Goal: Task Accomplishment & Management: Complete application form

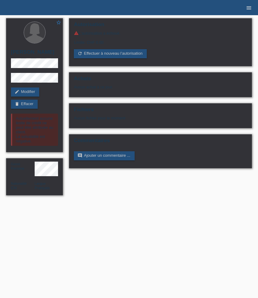
click at [249, 9] on icon "menu" at bounding box center [249, 8] width 6 height 6
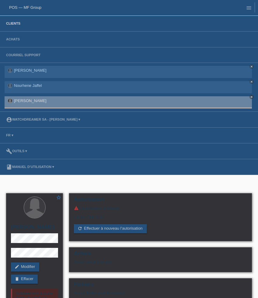
click at [16, 25] on link "Clients" at bounding box center [13, 24] width 20 height 4
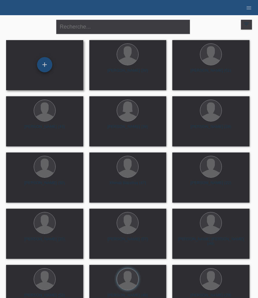
click at [46, 66] on div "+" at bounding box center [44, 64] width 15 height 15
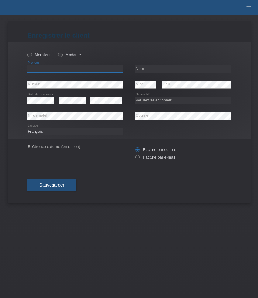
click at [88, 70] on input "text" at bounding box center [75, 69] width 96 height 8
paste input "Anton Rathish"
type input "Anton Rathish"
click at [41, 56] on label "Monsieur" at bounding box center [39, 55] width 24 height 5
click at [31, 56] on input "Monsieur" at bounding box center [29, 55] width 4 height 4
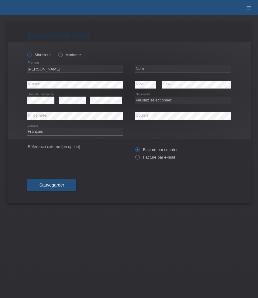
radio input "true"
click at [174, 69] on input "text" at bounding box center [183, 69] width 96 height 8
paste input "Ramanathan"
type input "Ramanathan"
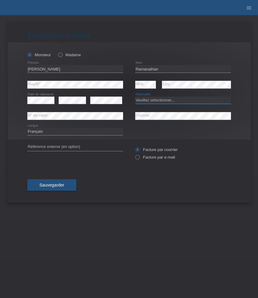
click at [144, 102] on select "Veuillez sélectionner... Suisse Allemagne Autriche Liechtenstein ------------ A…" at bounding box center [183, 100] width 96 height 7
select select "CH"
click at [135, 97] on select "Veuillez sélectionner... Suisse Allemagne Autriche Liechtenstein ------------ A…" at bounding box center [183, 100] width 96 height 7
click at [63, 133] on select "Deutsch Français Italiano English" at bounding box center [75, 131] width 96 height 7
select select "de"
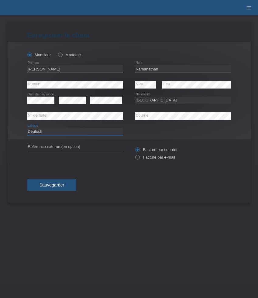
click at [27, 128] on select "Deutsch Français Italiano English" at bounding box center [75, 131] width 96 height 7
click at [148, 159] on label "Facture par e-mail" at bounding box center [155, 157] width 40 height 5
click at [139, 159] on input "Facture par e-mail" at bounding box center [137, 159] width 4 height 8
radio input "true"
click at [57, 191] on button "Sauvegarder" at bounding box center [51, 185] width 49 height 12
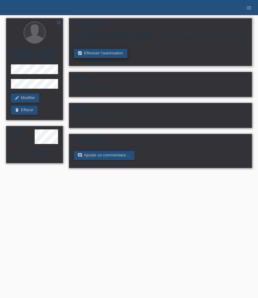
click at [101, 53] on link "assignment_turned_in Effectuer l’autorisation" at bounding box center [100, 53] width 53 height 9
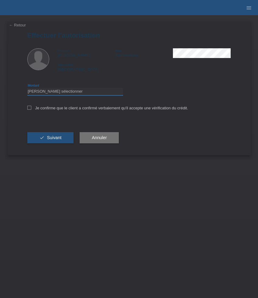
click at [58, 92] on select "Veuillez sélectionner CHF 1.00 - CHF 499.00 CHF 500.00 - CHF 1'999.00 CHF 2'000…" at bounding box center [75, 91] width 96 height 7
select select "3"
click at [27, 89] on select "Veuillez sélectionner CHF 1.00 - CHF 499.00 CHF 500.00 - CHF 1'999.00 CHF 2'000…" at bounding box center [75, 91] width 96 height 7
click at [49, 108] on label "Je confirme que le client a confirmé verbalement qu'il accepte une vérification…" at bounding box center [107, 108] width 161 height 5
click at [31, 108] on input "Je confirme que le client a confirmé verbalement qu'il accepte une vérification…" at bounding box center [29, 108] width 4 height 4
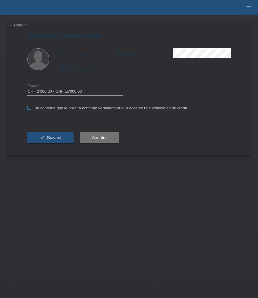
checkbox input "true"
click at [49, 136] on button "check Suivant" at bounding box center [50, 138] width 46 height 12
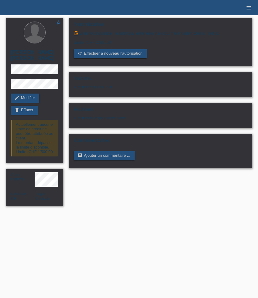
click at [243, 6] on link "menu" at bounding box center [249, 8] width 12 height 4
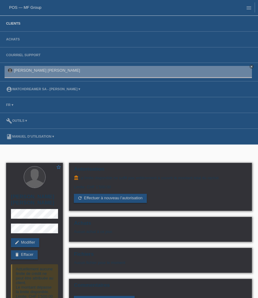
click at [17, 23] on link "Clients" at bounding box center [13, 24] width 20 height 4
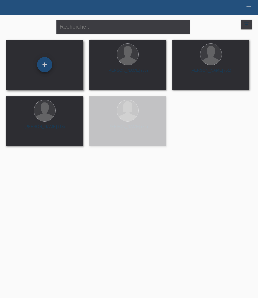
click at [46, 69] on div "+" at bounding box center [44, 64] width 15 height 15
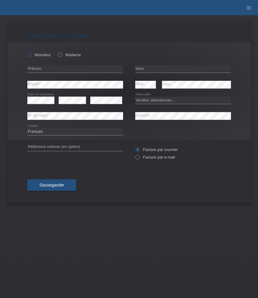
click at [39, 55] on label "Monsieur" at bounding box center [39, 55] width 24 height 5
click at [31, 55] on input "Monsieur" at bounding box center [29, 55] width 4 height 4
radio input "true"
click at [163, 101] on select "Veuillez sélectionner... Suisse Allemagne Autriche Liechtenstein ------------ A…" at bounding box center [183, 100] width 96 height 7
select select "CH"
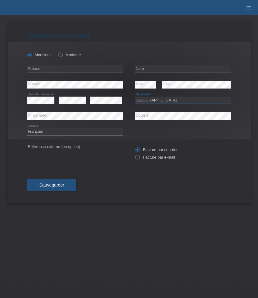
click at [135, 97] on select "Veuillez sélectionner... Suisse Allemagne Autriche Liechtenstein ------------ A…" at bounding box center [183, 100] width 96 height 7
click at [49, 67] on input "text" at bounding box center [75, 69] width 96 height 8
paste input "Alnes"
type input "Alnes"
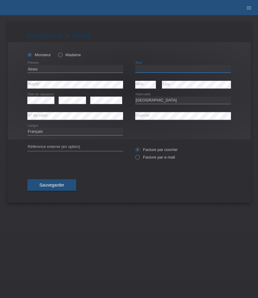
click at [152, 71] on input "text" at bounding box center [183, 69] width 96 height 8
paste input "[PERSON_NAME]"
type input "[PERSON_NAME]"
click at [148, 158] on label "Facture par e-mail" at bounding box center [155, 157] width 40 height 5
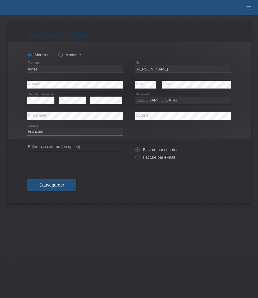
click at [139, 158] on input "Facture par e-mail" at bounding box center [137, 159] width 4 height 8
radio input "true"
click at [67, 182] on button "Sauvegarder" at bounding box center [51, 185] width 49 height 12
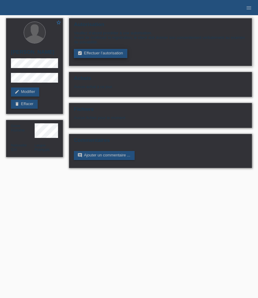
click at [97, 55] on link "assignment_turned_in Effectuer l’autorisation" at bounding box center [100, 53] width 53 height 9
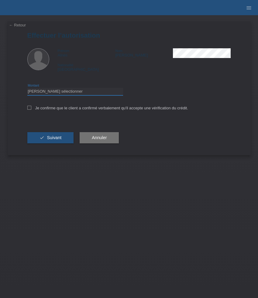
click at [89, 92] on select "Veuillez sélectionner CHF 1.00 - CHF 499.00 CHF 500.00 - CHF 1'999.00 CHF 2'000…" at bounding box center [75, 91] width 96 height 7
select select "3"
click at [27, 89] on select "Veuillez sélectionner CHF 1.00 - CHF 499.00 CHF 500.00 - CHF 1'999.00 CHF 2'000…" at bounding box center [75, 91] width 96 height 7
click at [88, 110] on label "Je confirme que le client a confirmé verbalement qu'il accepte une vérification…" at bounding box center [107, 108] width 161 height 5
click at [31, 110] on input "Je confirme que le client a confirmé verbalement qu'il accepte une vérification…" at bounding box center [29, 108] width 4 height 4
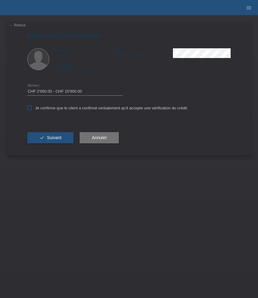
checkbox input "true"
click at [63, 136] on button "check Suivant" at bounding box center [50, 138] width 46 height 12
